Goal: Transaction & Acquisition: Purchase product/service

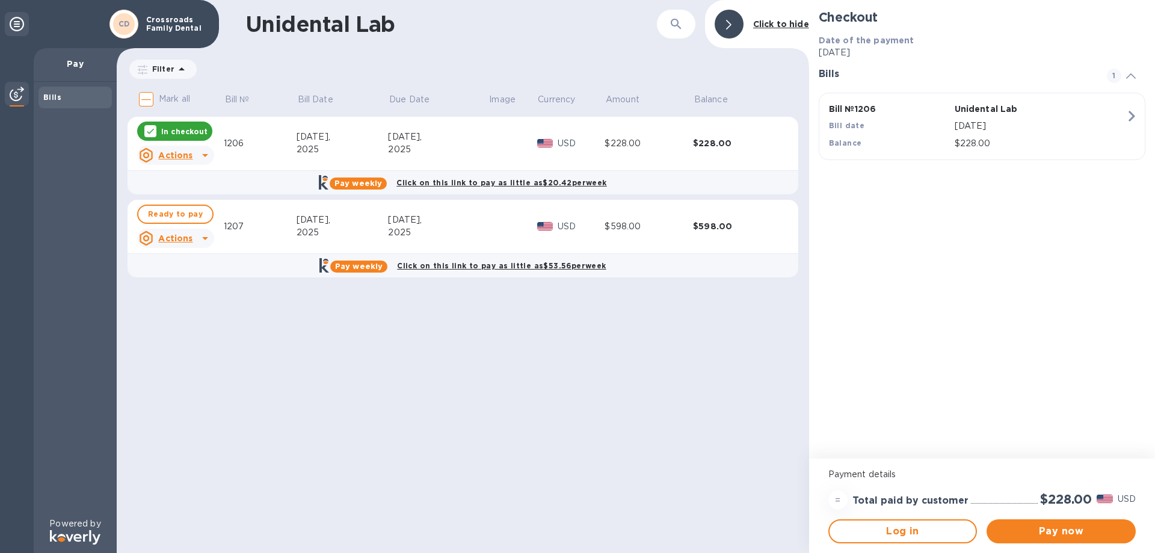
click at [1146, 544] on div at bounding box center [1146, 544] width 0 height 0
click at [1044, 121] on p "[DATE]" at bounding box center [1039, 126] width 171 height 13
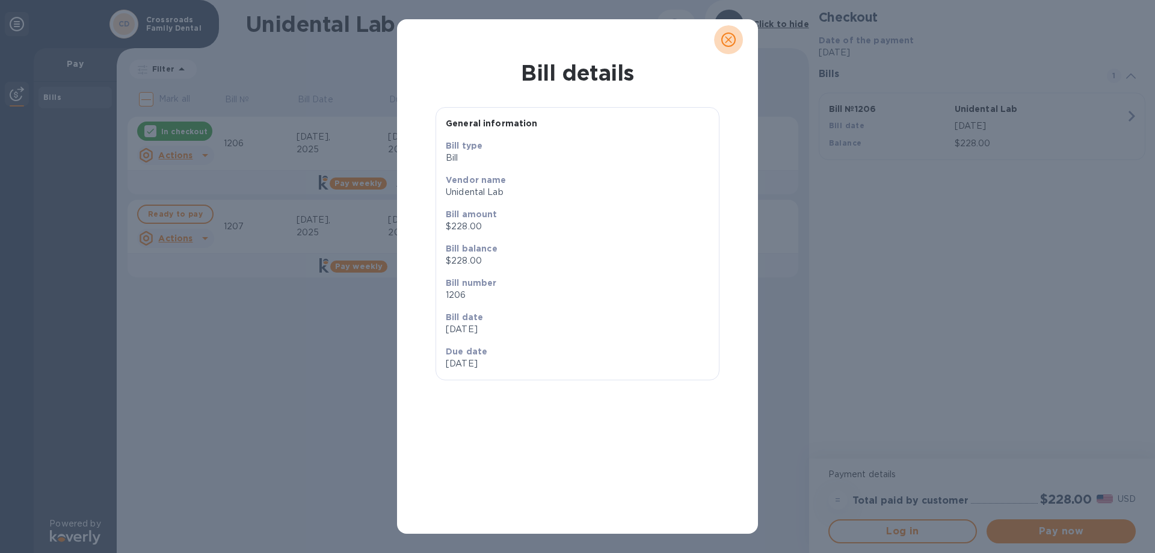
click at [729, 35] on icon "close" at bounding box center [728, 40] width 12 height 12
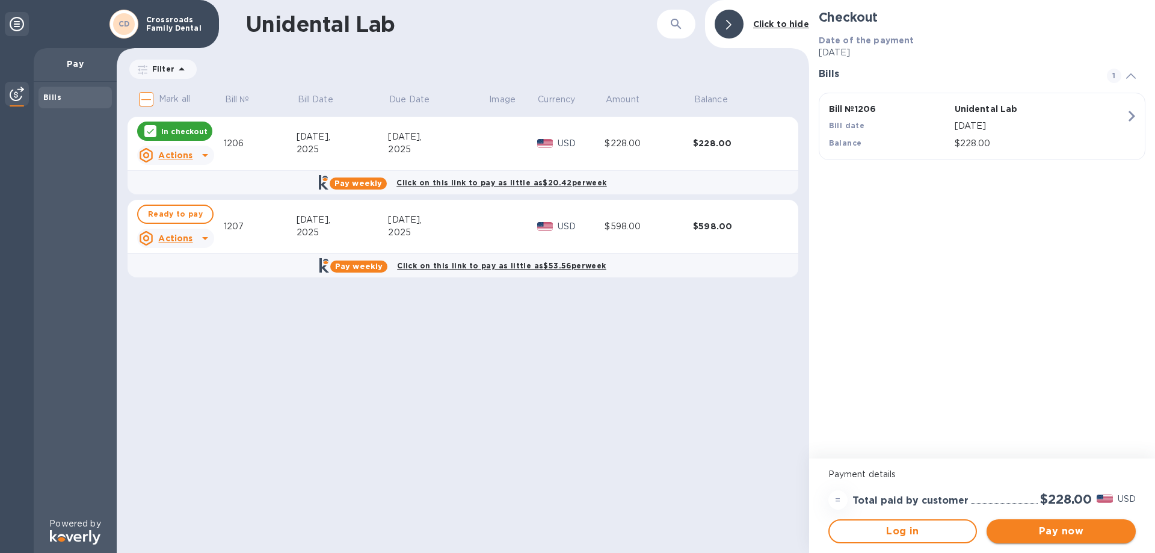
click at [1087, 535] on span "Pay now" at bounding box center [1061, 531] width 130 height 14
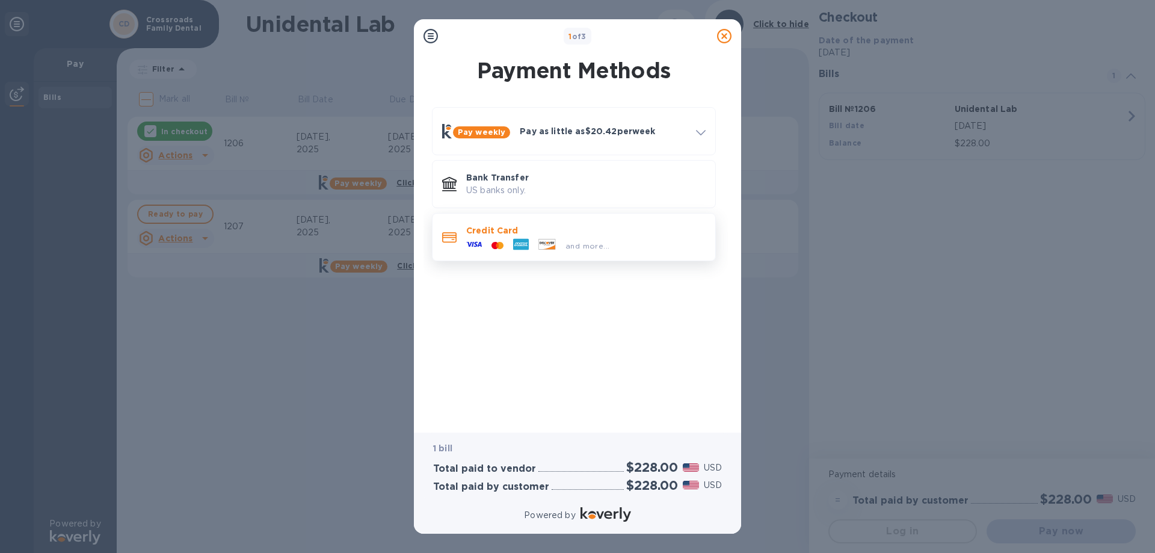
click at [668, 244] on div "and more..." at bounding box center [585, 242] width 239 height 13
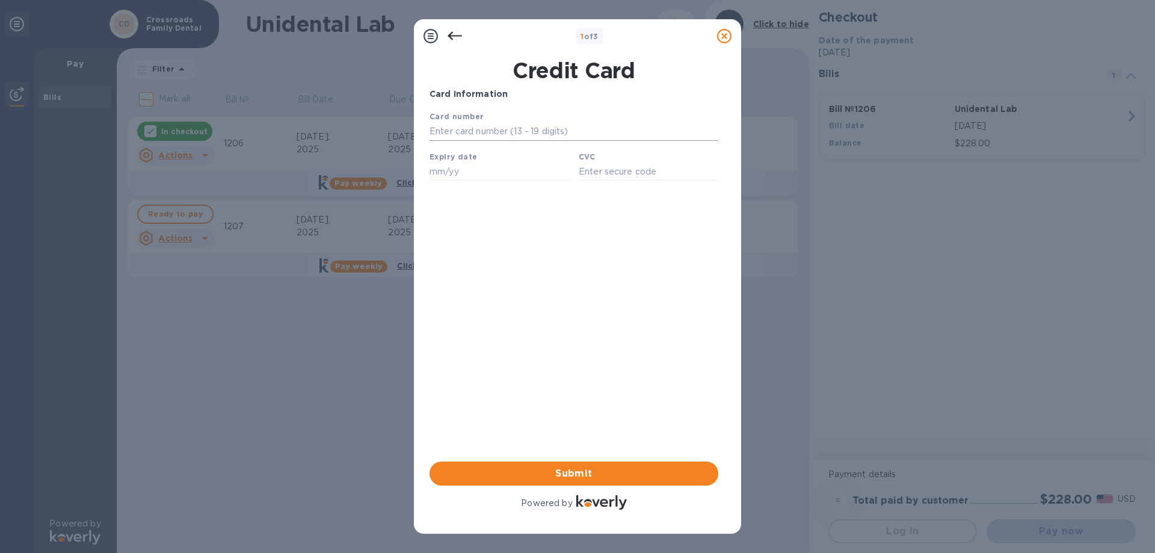
click at [483, 131] on input "text" at bounding box center [573, 132] width 289 height 18
type input "[CREDIT_CARD_NUMBER]"
click at [469, 176] on input "text" at bounding box center [499, 171] width 140 height 18
type input "08/27"
click at [617, 173] on input "text" at bounding box center [649, 171] width 140 height 18
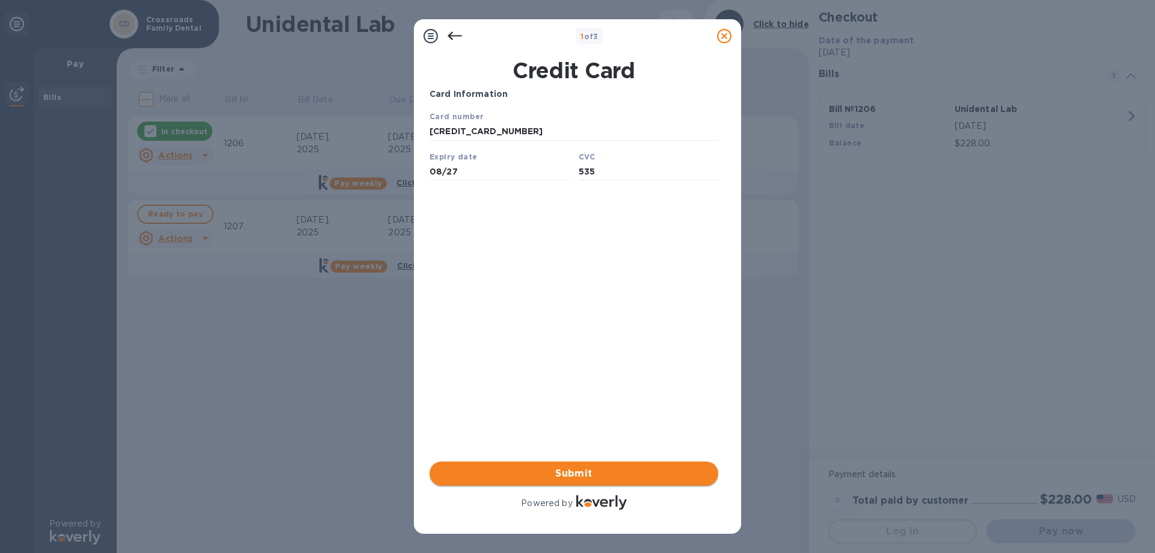
type input "535"
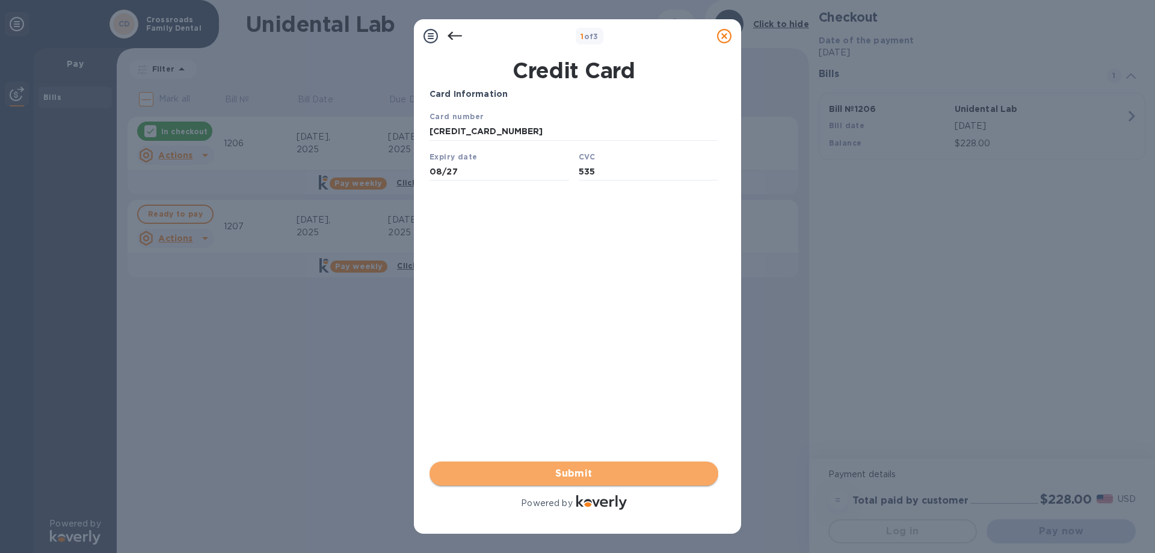
click at [598, 476] on span "Submit" at bounding box center [573, 473] width 269 height 14
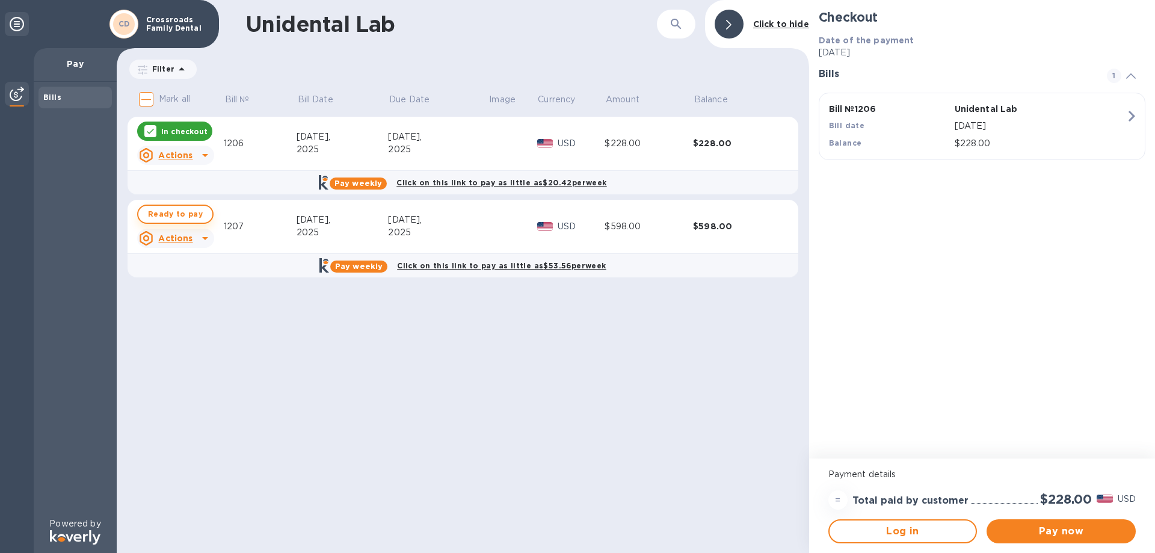
click at [188, 218] on span "Ready to pay" at bounding box center [175, 214] width 55 height 14
checkbox input "true"
click at [1073, 533] on span "Pay now" at bounding box center [1061, 531] width 130 height 14
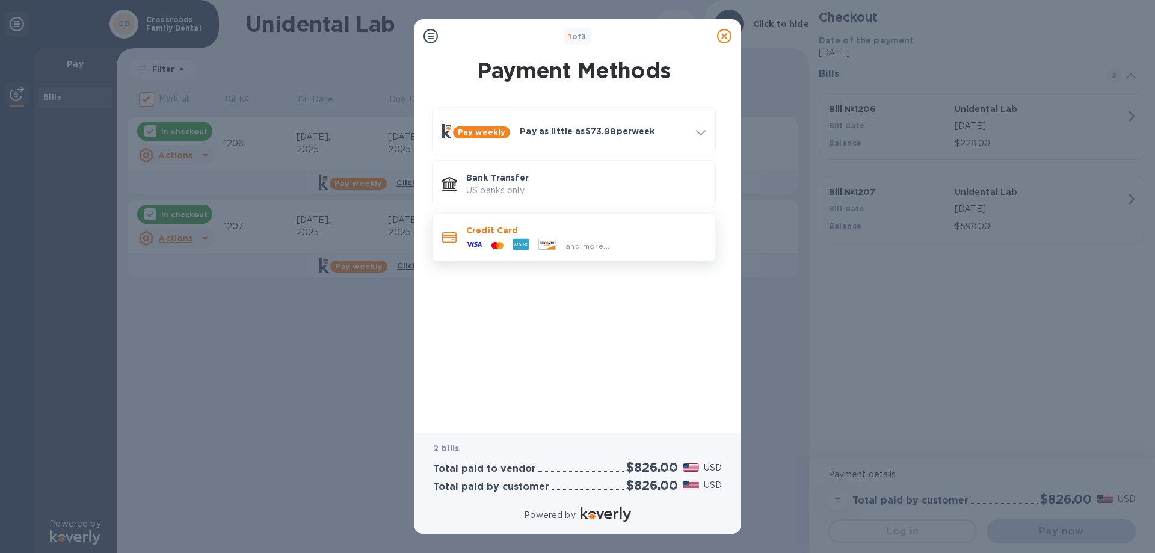
click at [654, 245] on div "and more..." at bounding box center [585, 242] width 239 height 13
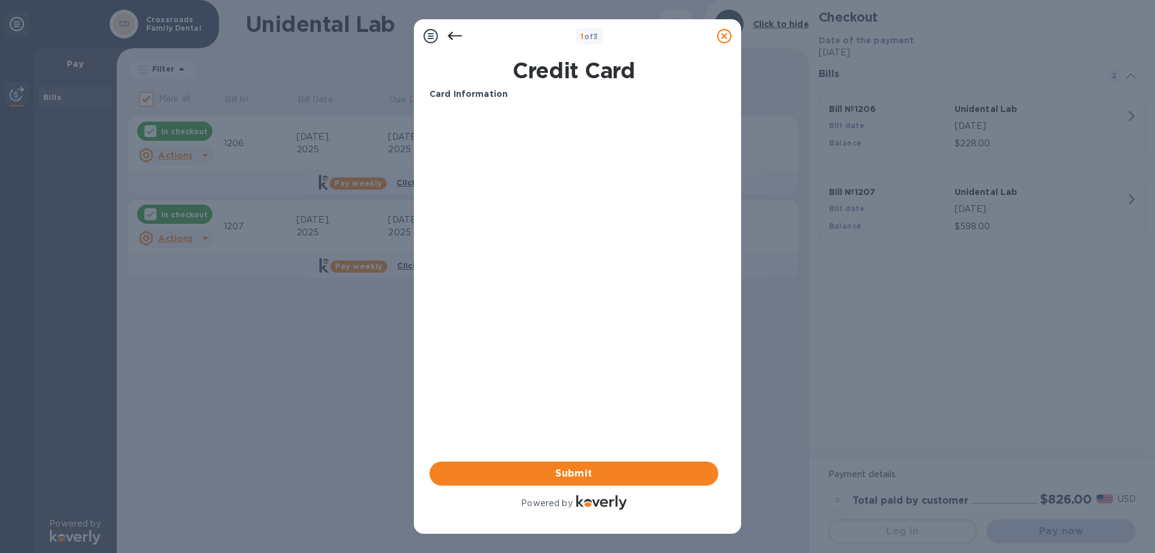
click at [453, 34] on icon at bounding box center [454, 36] width 14 height 14
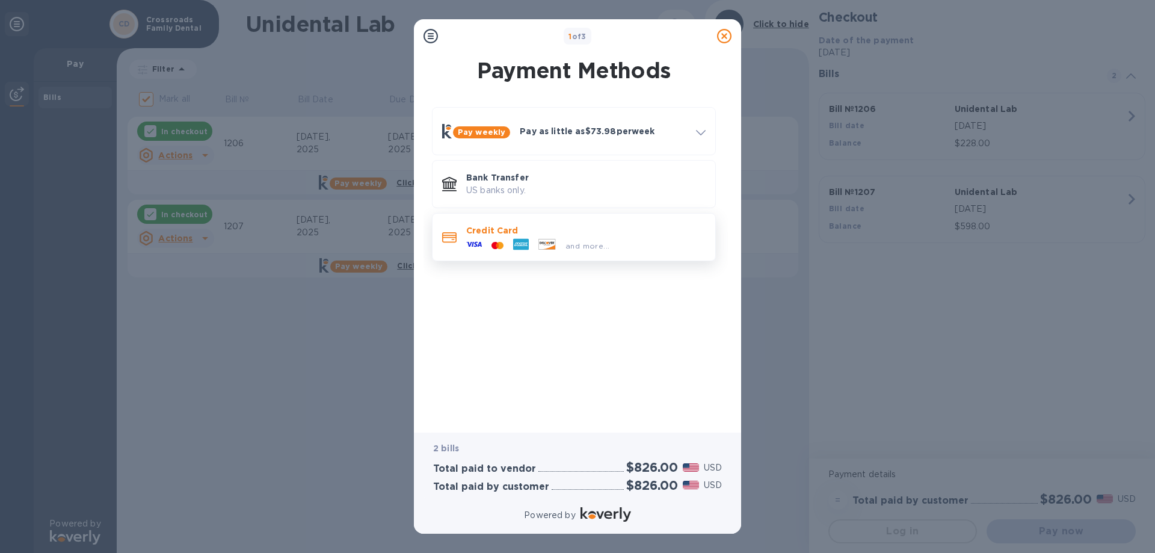
click at [648, 240] on div "and more..." at bounding box center [585, 242] width 239 height 13
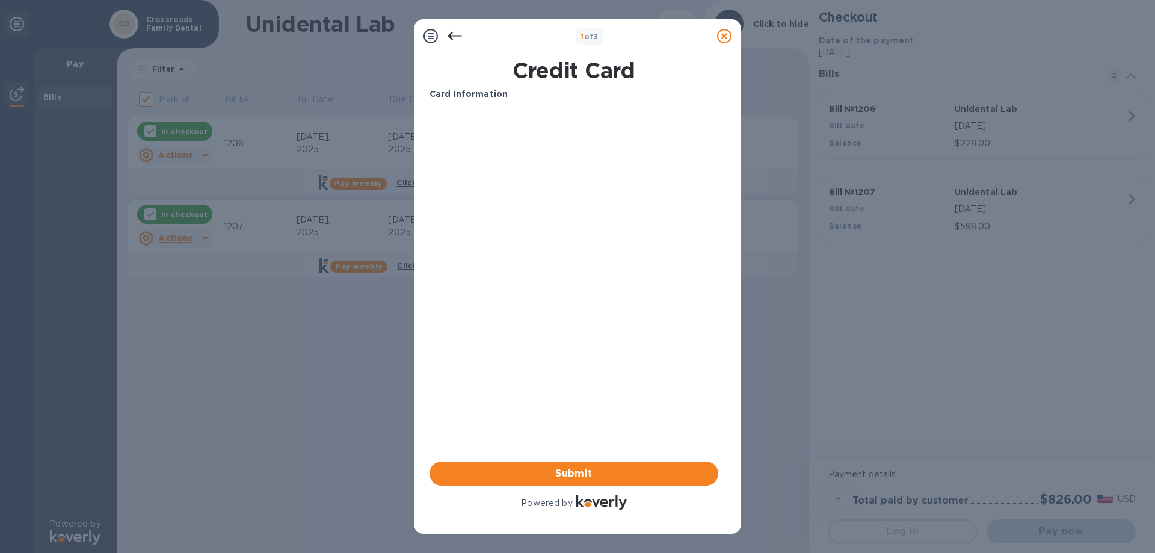
click at [454, 37] on icon at bounding box center [454, 36] width 14 height 14
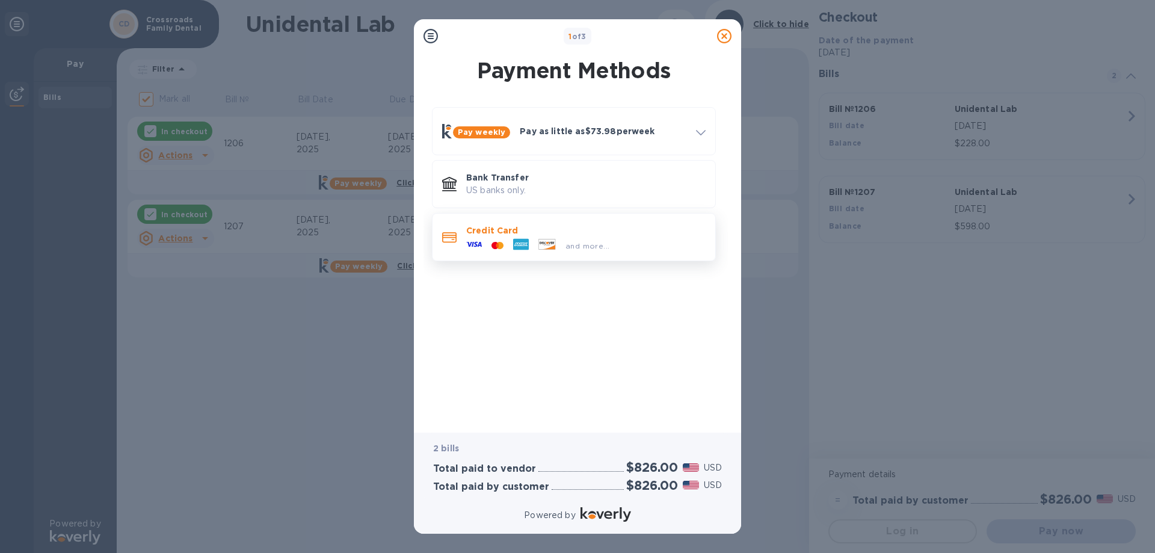
click at [639, 232] on p "Credit Card" at bounding box center [585, 230] width 239 height 12
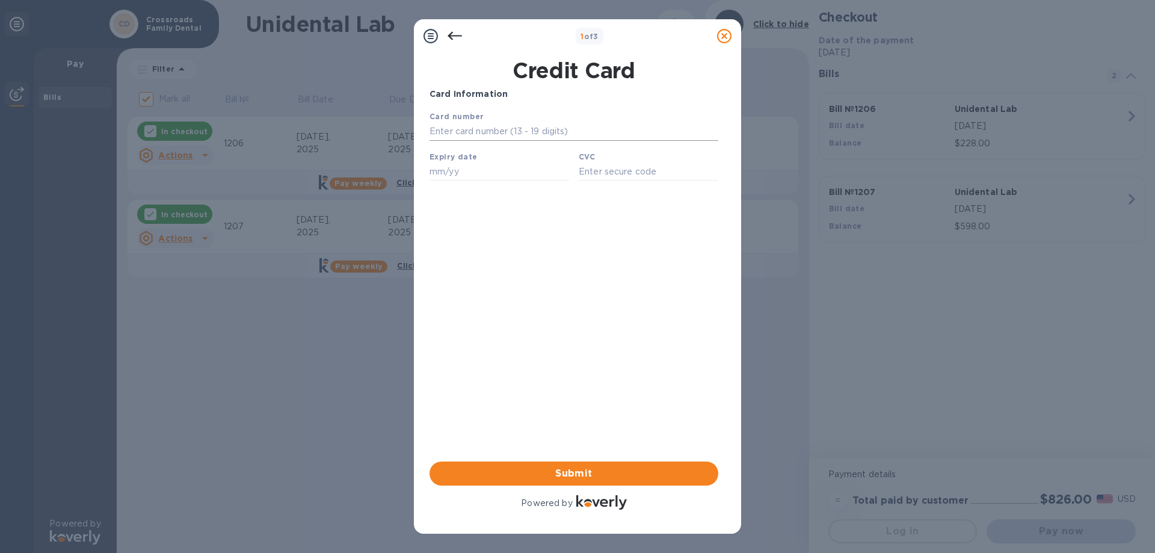
click at [474, 134] on input "text" at bounding box center [573, 132] width 289 height 18
type input "[CREDIT_CARD_NUMBER]"
click at [477, 174] on input "text" at bounding box center [499, 171] width 140 height 18
type input "08/27"
click at [607, 174] on input "text" at bounding box center [649, 171] width 140 height 18
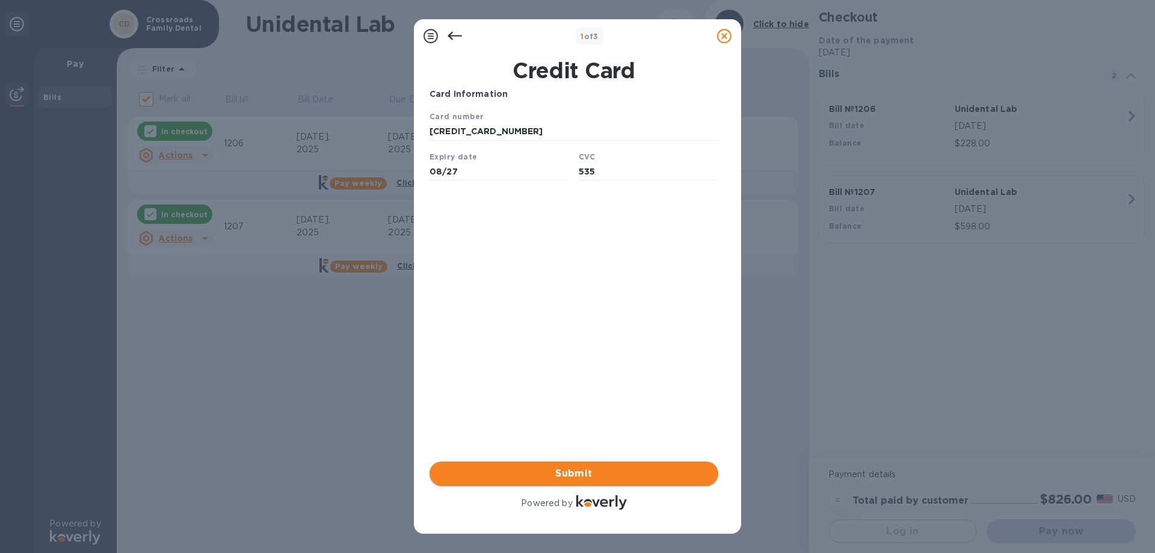
type input "535"
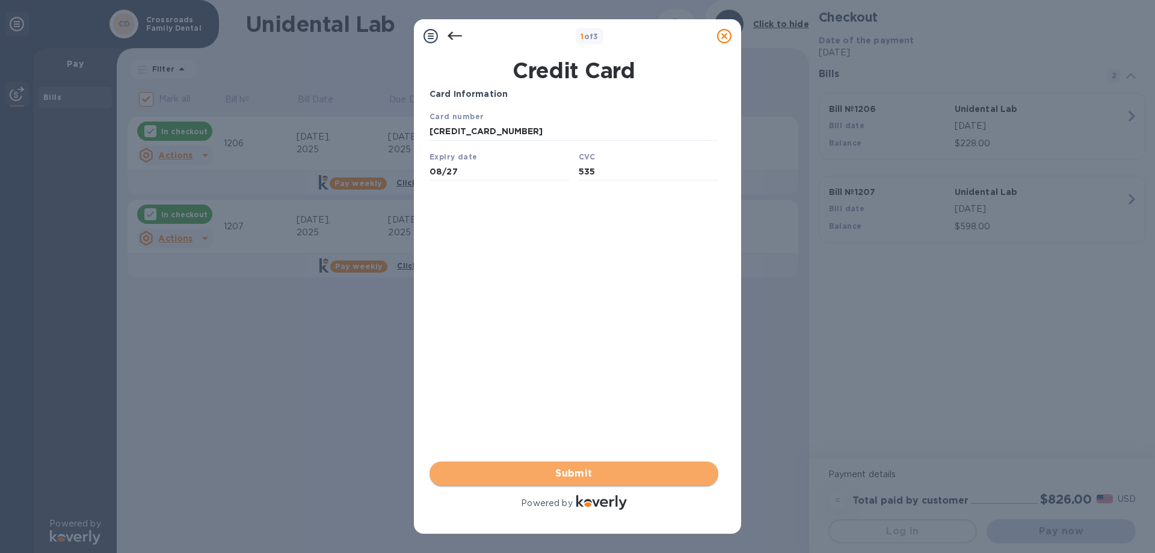
click at [632, 472] on span "Submit" at bounding box center [573, 473] width 269 height 14
